Goal: Transaction & Acquisition: Subscribe to service/newsletter

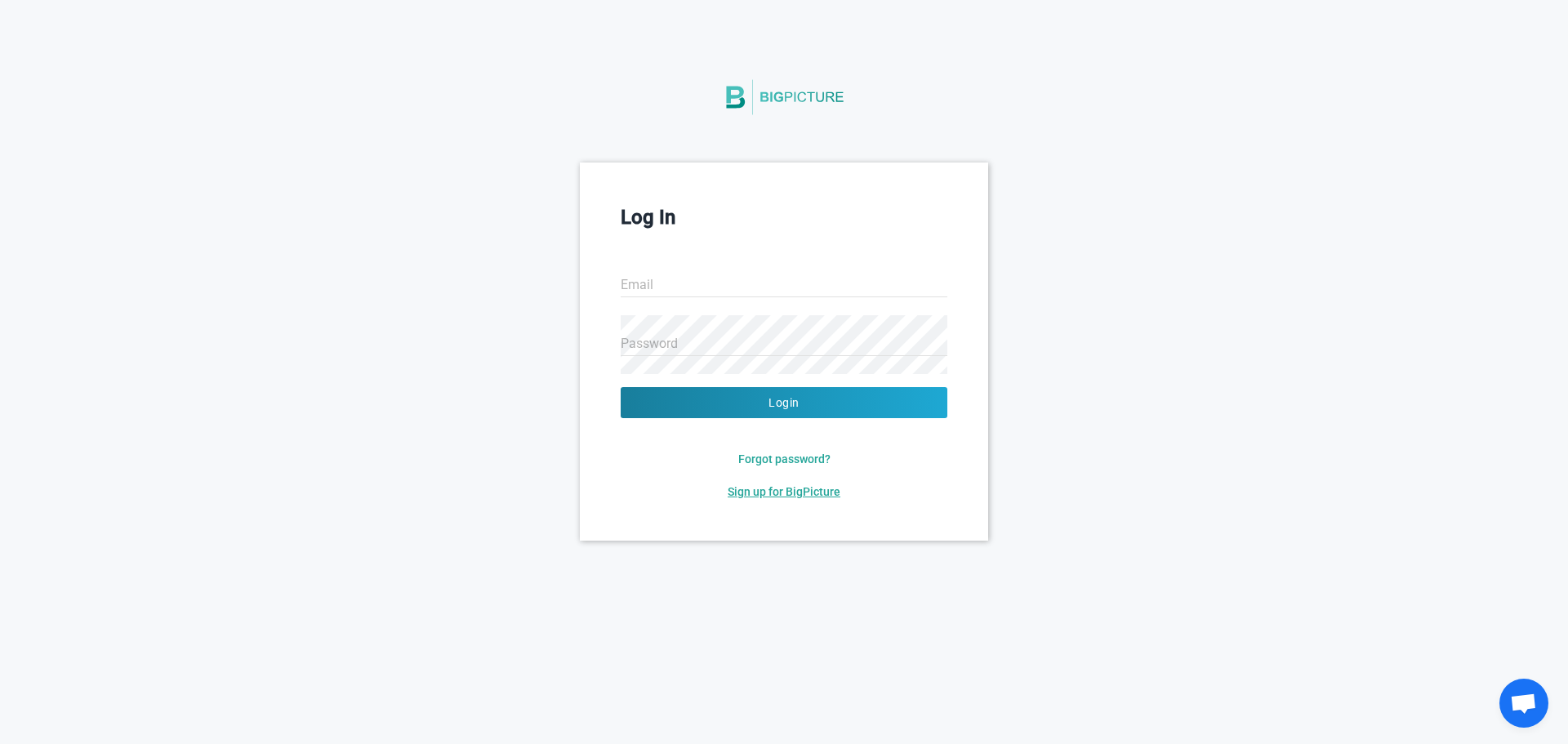
click at [804, 487] on span "Sign up for BigPicture" at bounding box center [784, 492] width 113 height 13
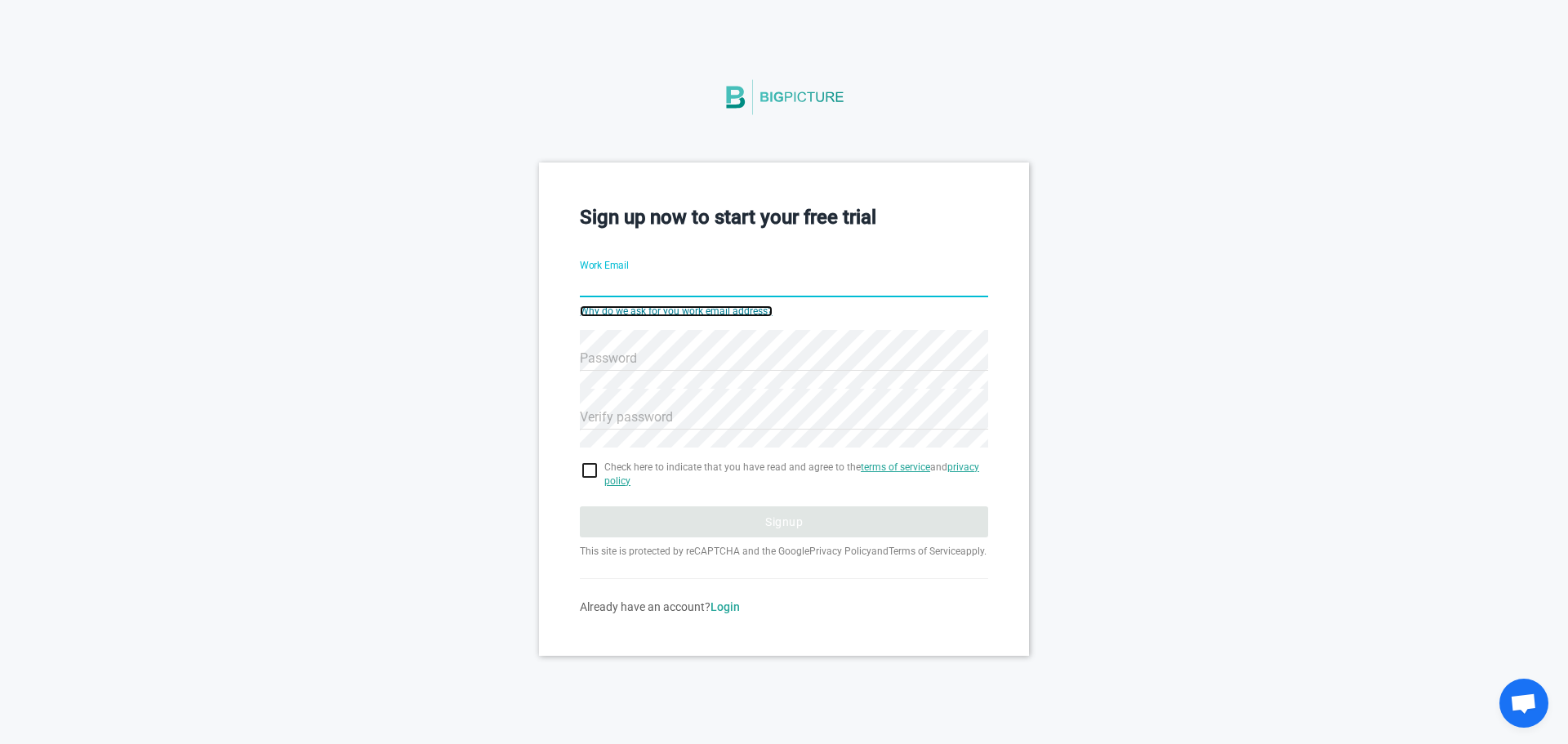
click at [635, 309] on link "Why do we ask for you work email address?" at bounding box center [676, 311] width 192 height 11
click at [680, 281] on input "Work Email" at bounding box center [784, 285] width 409 height 58
drag, startPoint x: 767, startPoint y: 281, endPoint x: 122, endPoint y: 264, distance: 645.2
click at [122, 264] on div "Sign up now to start your free trial Work Email [EMAIL_ADDRESS][DOMAIN_NAME] Wh…" at bounding box center [784, 409] width 1568 height 492
drag, startPoint x: 691, startPoint y: 282, endPoint x: 617, endPoint y: 286, distance: 74.1
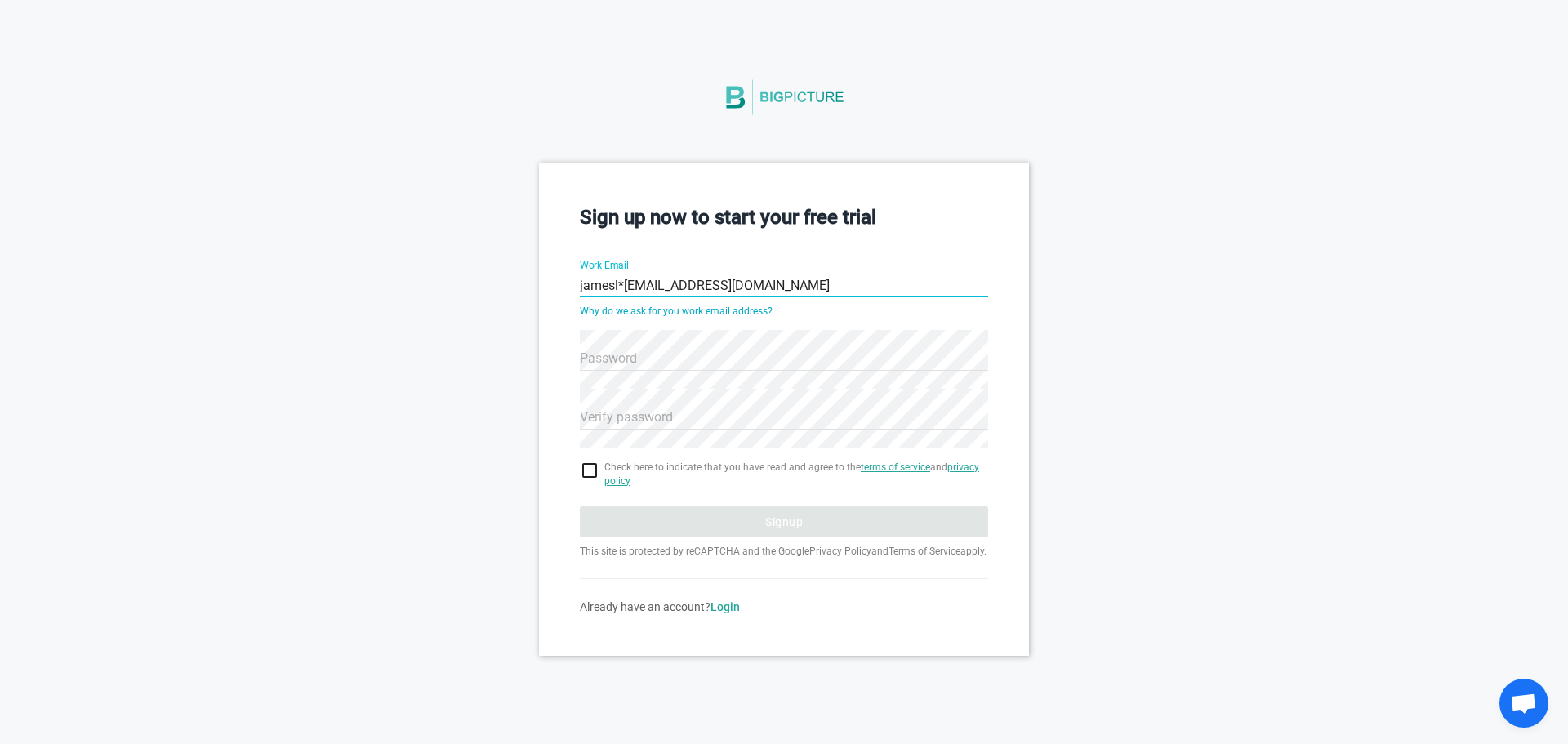
click at [617, 286] on input "jamesl*[EMAIL_ADDRESS][DOMAIN_NAME]" at bounding box center [784, 285] width 409 height 58
type input "[EMAIL_ADDRESS][DOMAIN_NAME]"
drag, startPoint x: 798, startPoint y: 288, endPoint x: 178, endPoint y: 273, distance: 620.2
click at [178, 273] on div "Sign up now to start your free trial Work Email [EMAIL_ADDRESS][DOMAIN_NAME] Wh…" at bounding box center [784, 409] width 1568 height 492
click at [621, 282] on input "Work Email" at bounding box center [784, 285] width 409 height 58
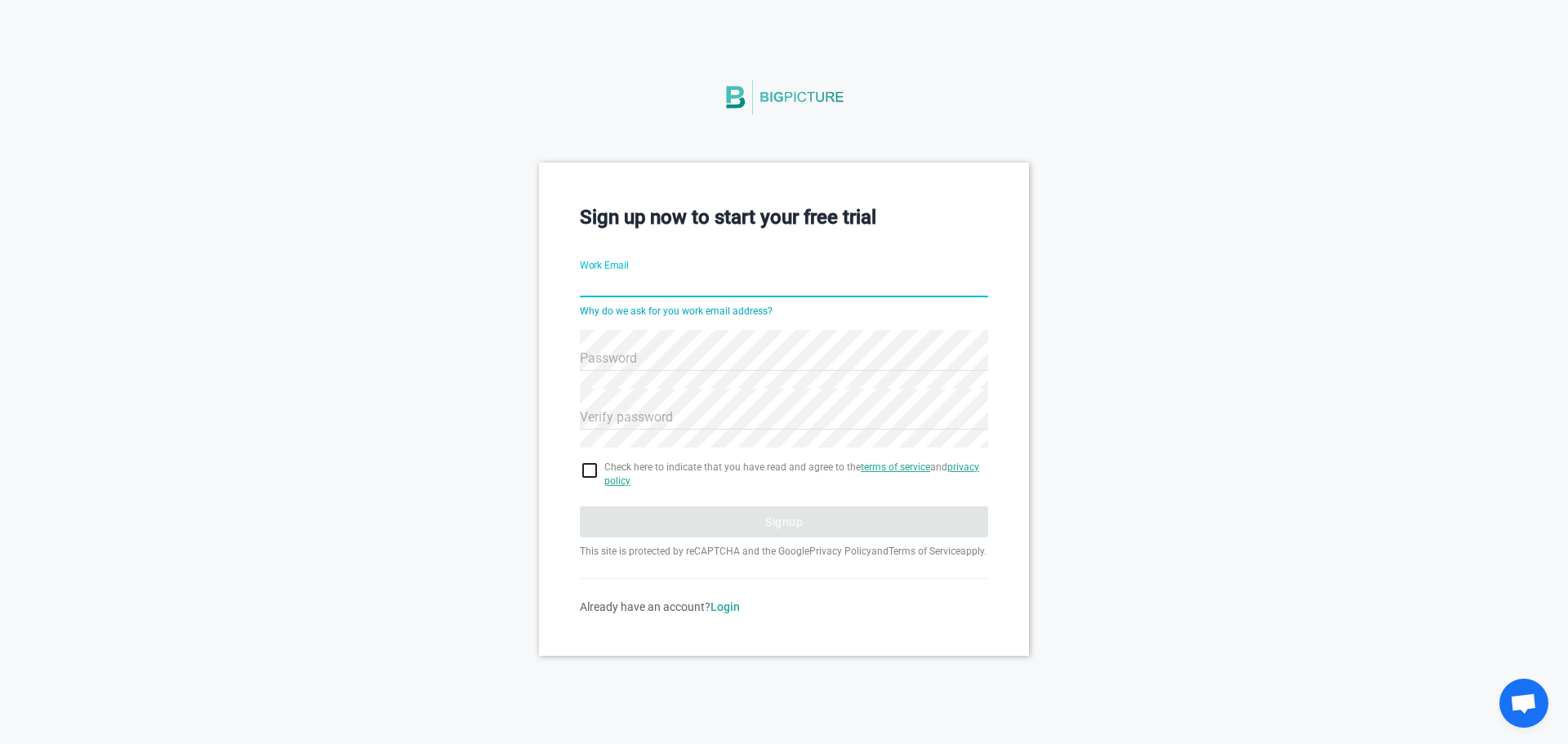
paste input "[EMAIL_ADDRESS][DOMAIN_NAME]"
type input "[EMAIL_ADDRESS][DOMAIN_NAME]"
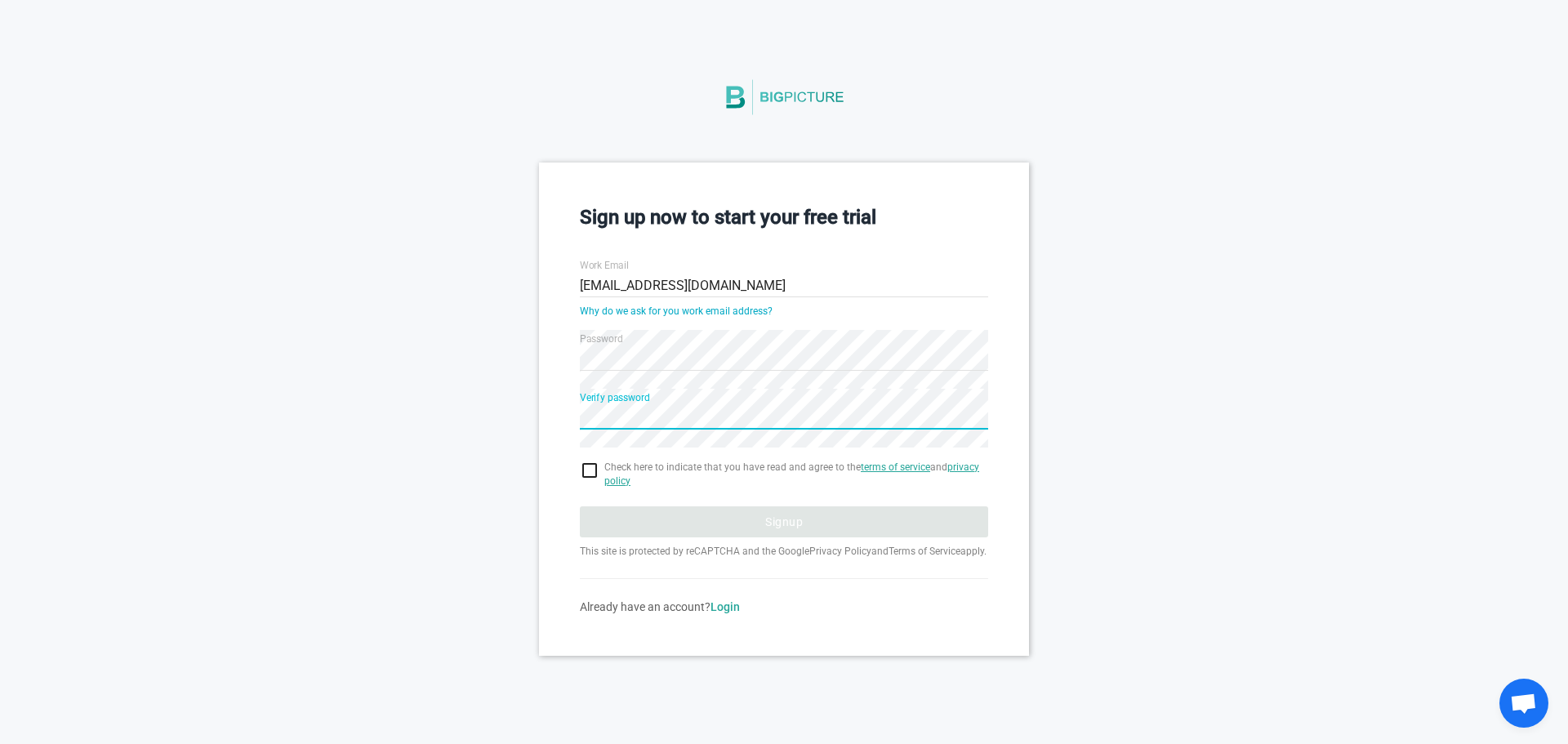
click at [586, 466] on input "checkbox" at bounding box center [784, 470] width 409 height 19
checkbox input "true"
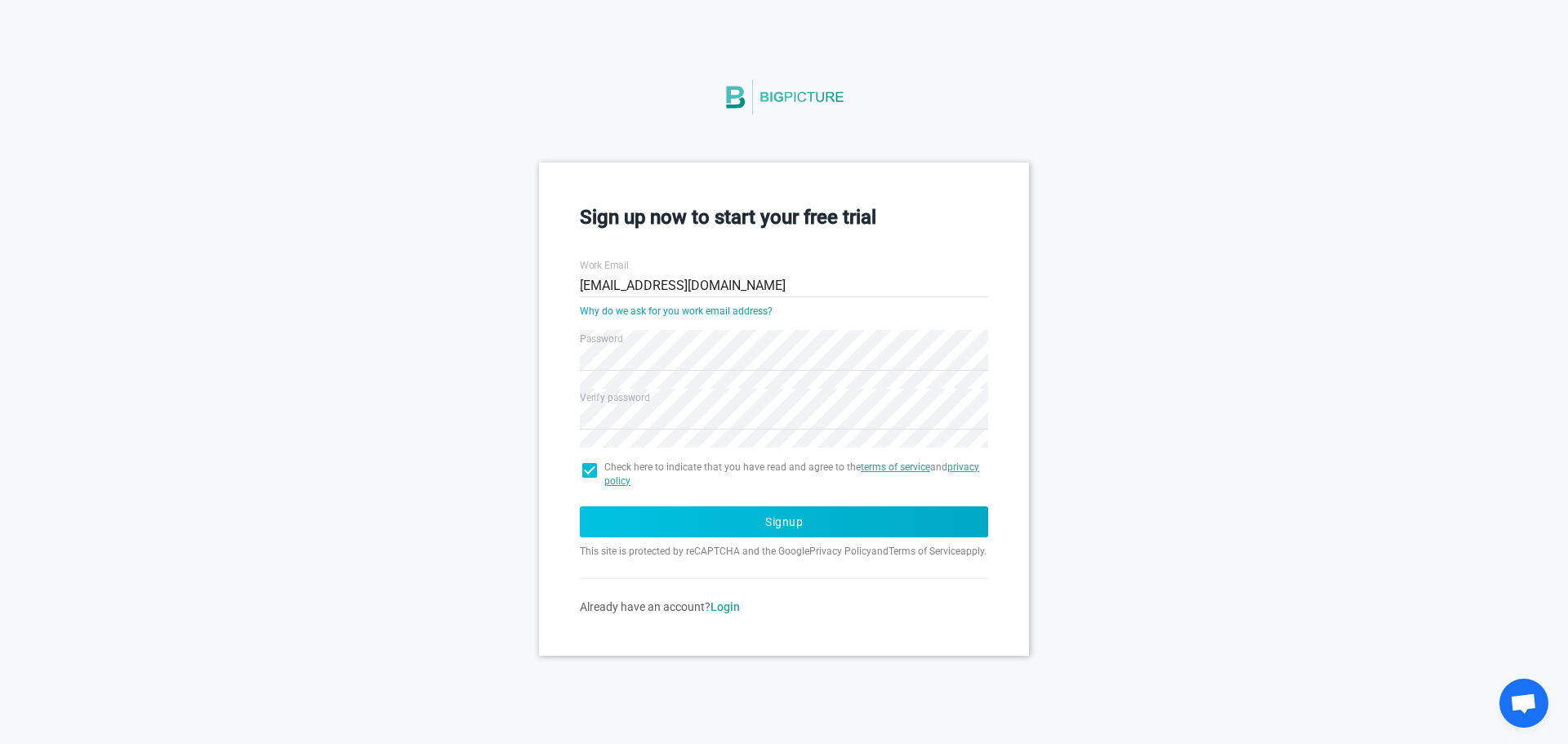
click at [771, 530] on button "Signup" at bounding box center [784, 522] width 409 height 31
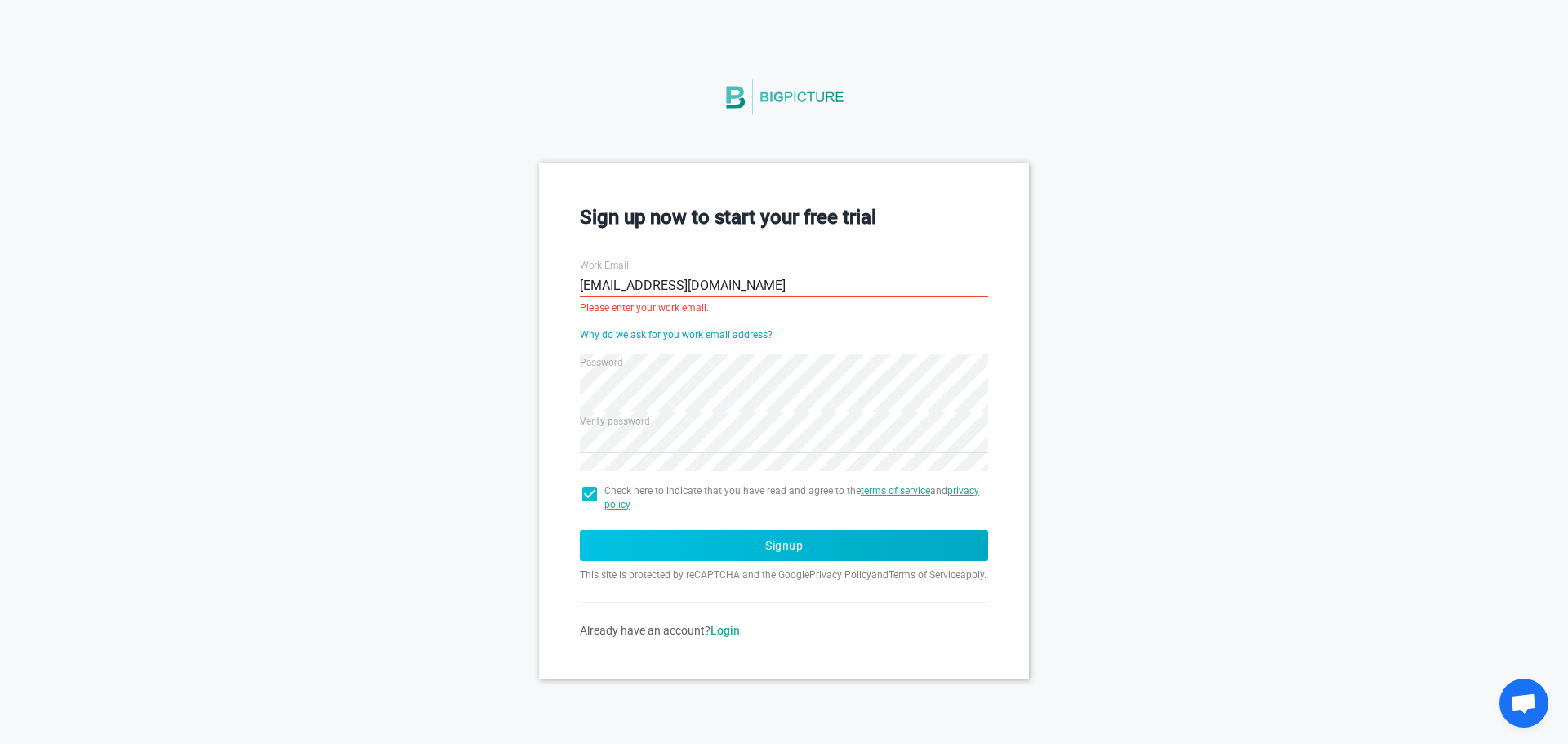
click at [762, 546] on button "Signup" at bounding box center [784, 546] width 409 height 31
click at [761, 546] on button "Signup" at bounding box center [784, 546] width 409 height 31
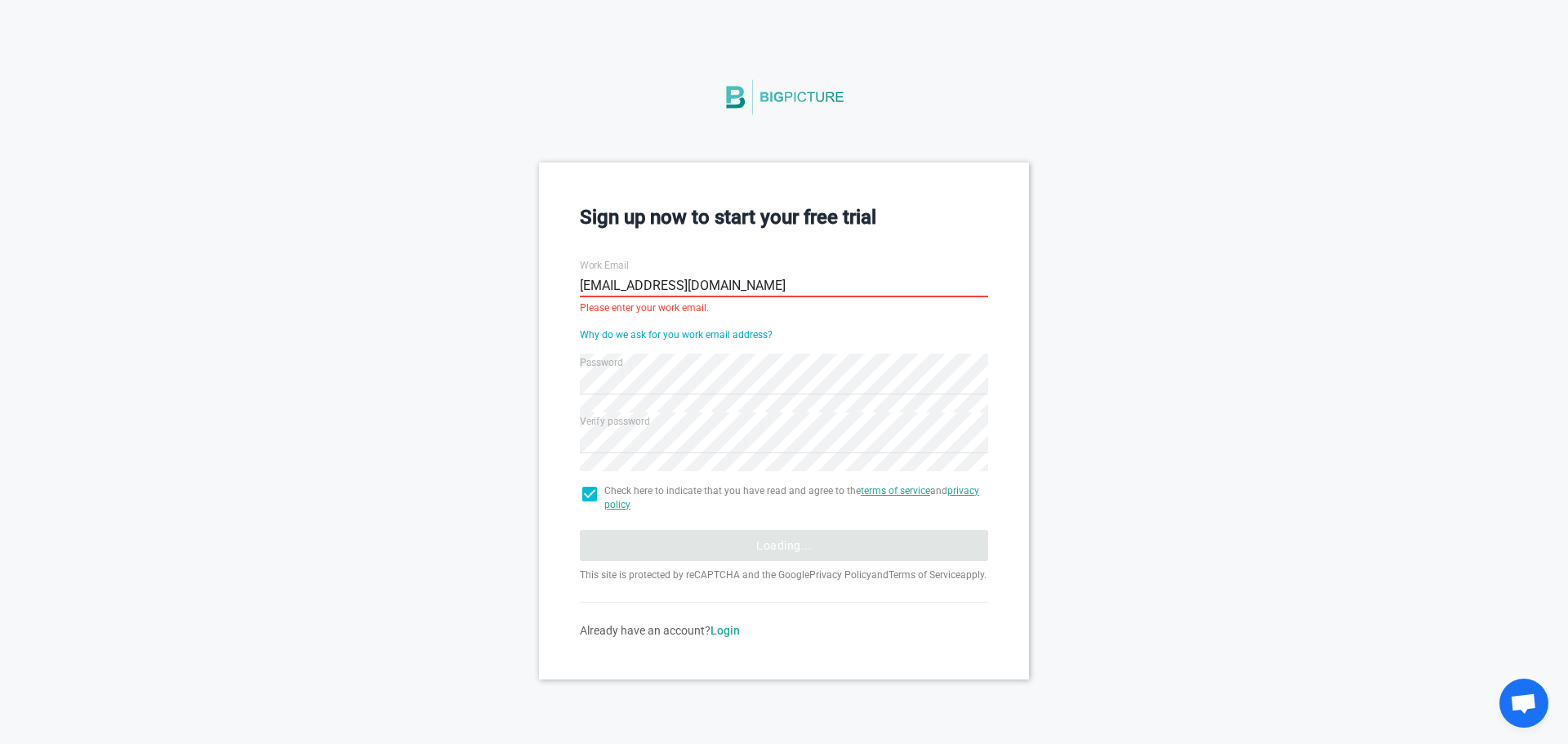
click at [761, 546] on button "Loading..." at bounding box center [784, 546] width 409 height 31
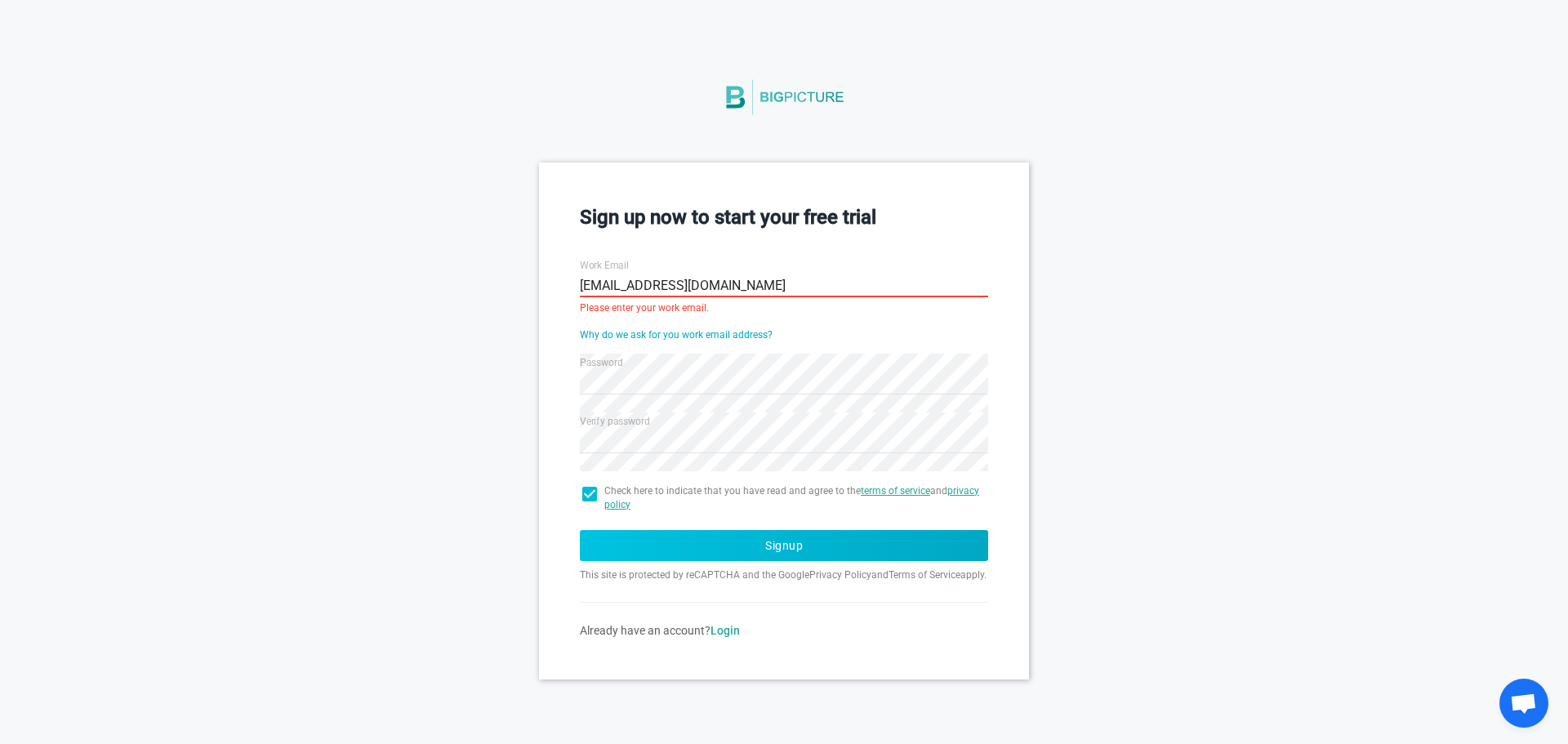
click at [761, 546] on button "Signup" at bounding box center [784, 546] width 409 height 31
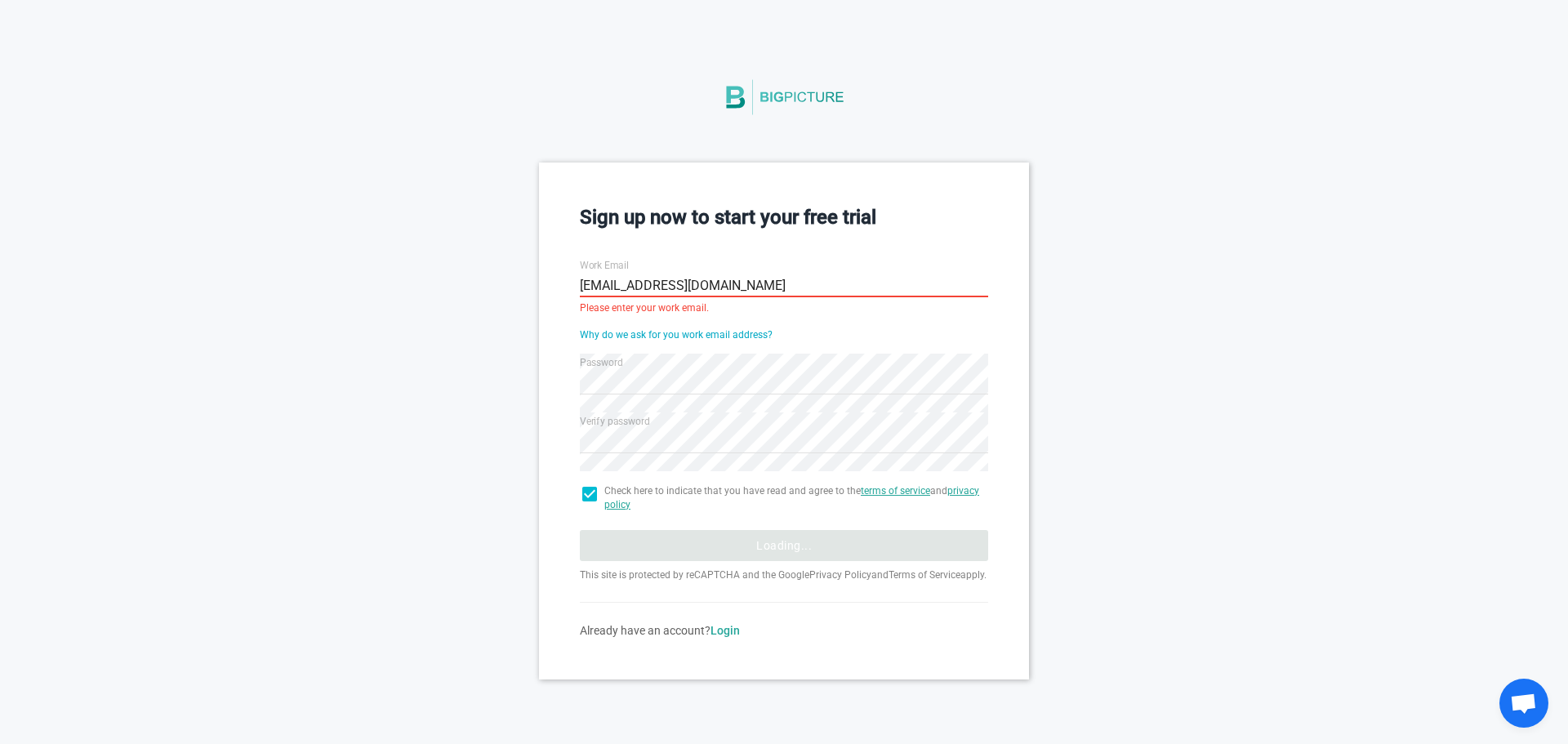
click at [761, 546] on button "Loading..." at bounding box center [784, 546] width 409 height 31
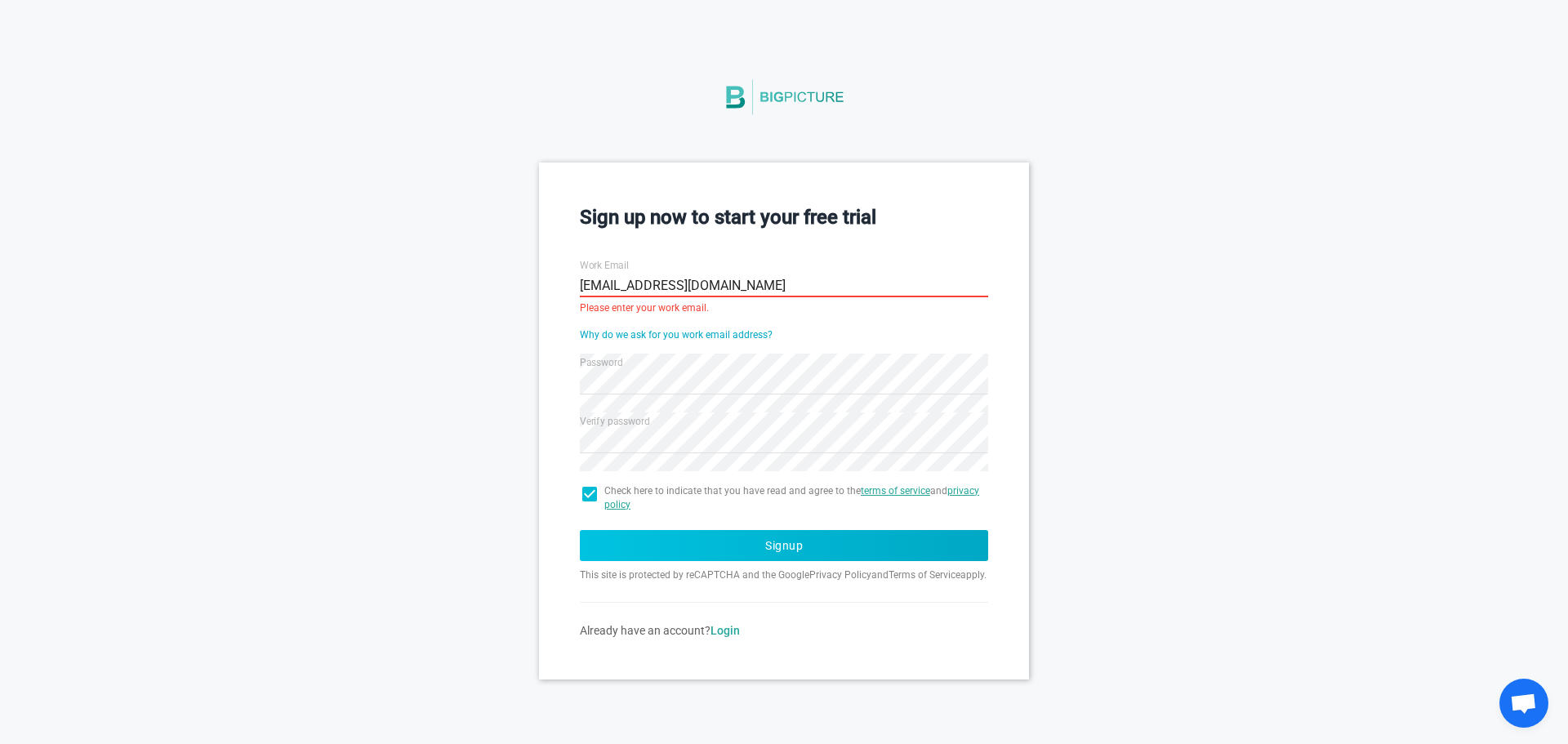
click at [760, 546] on button "Signup" at bounding box center [784, 546] width 409 height 31
click at [759, 546] on button "Signup" at bounding box center [784, 546] width 409 height 31
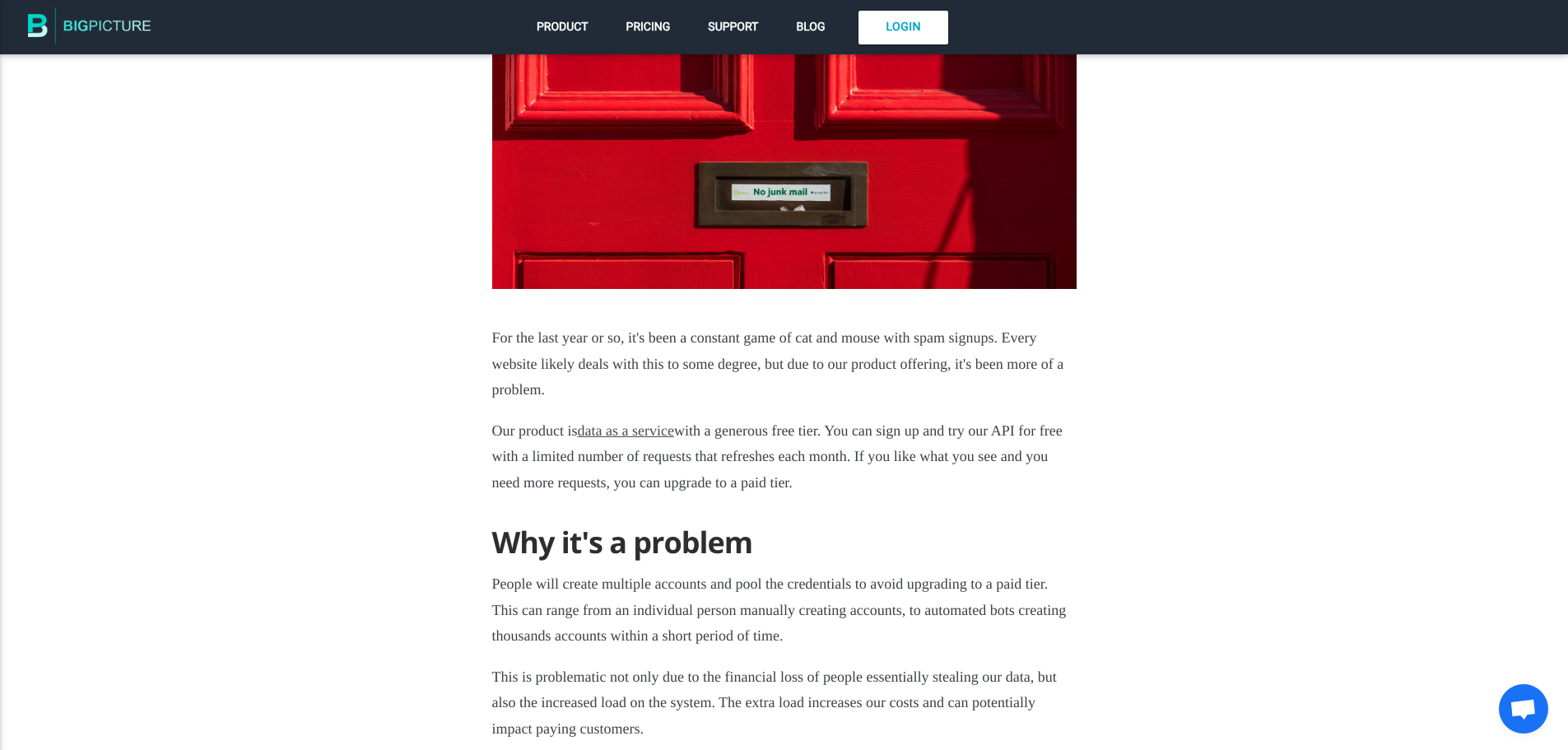
scroll to position [329, 0]
